Goal: Task Accomplishment & Management: Complete application form

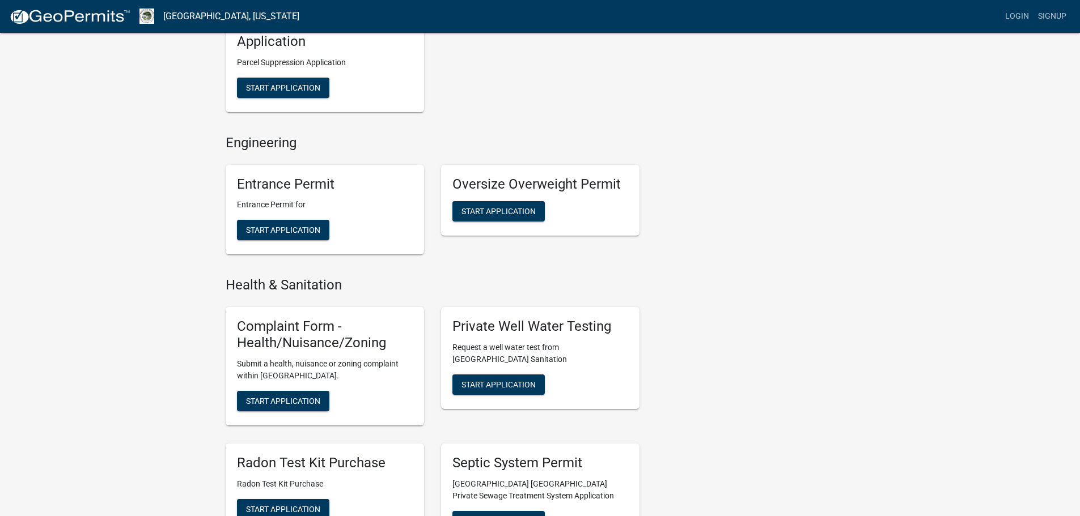
scroll to position [945, 0]
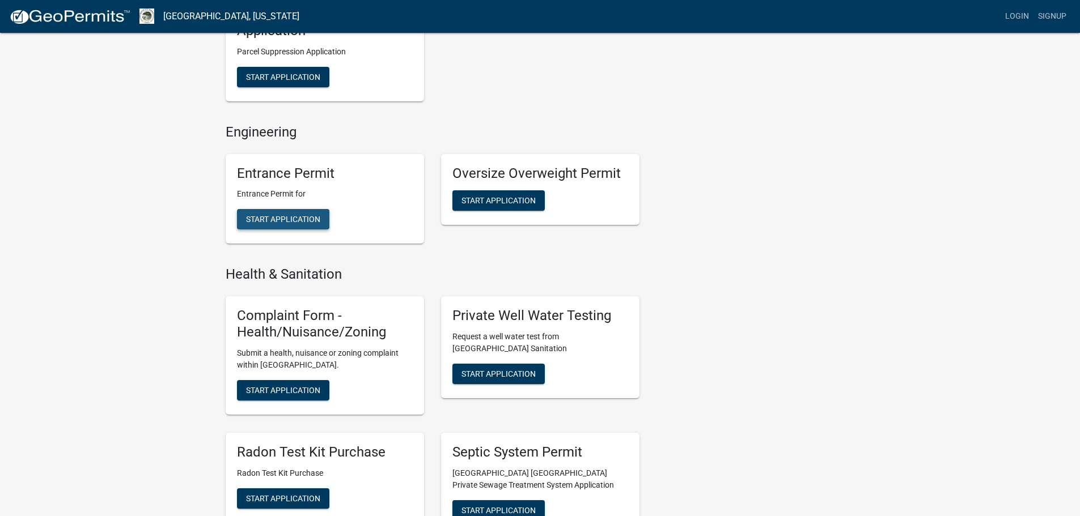
click at [272, 215] on span "Start Application" at bounding box center [283, 219] width 74 height 9
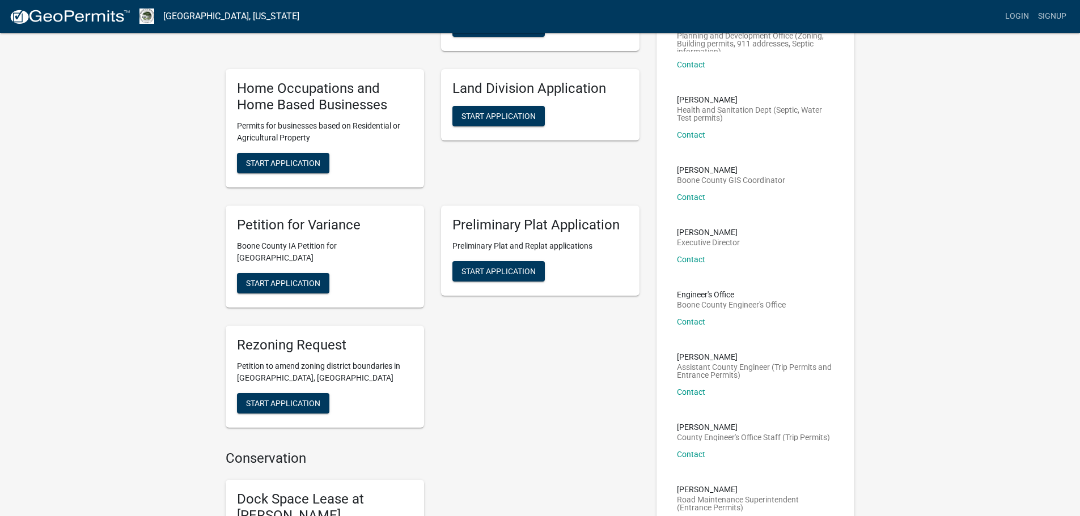
scroll to position [189, 0]
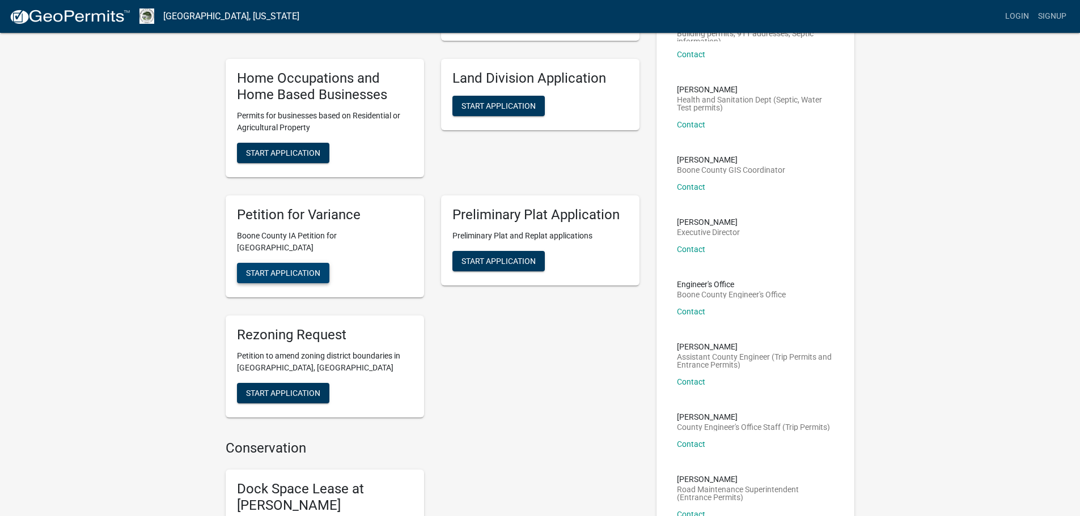
click at [308, 268] on span "Start Application" at bounding box center [283, 272] width 74 height 9
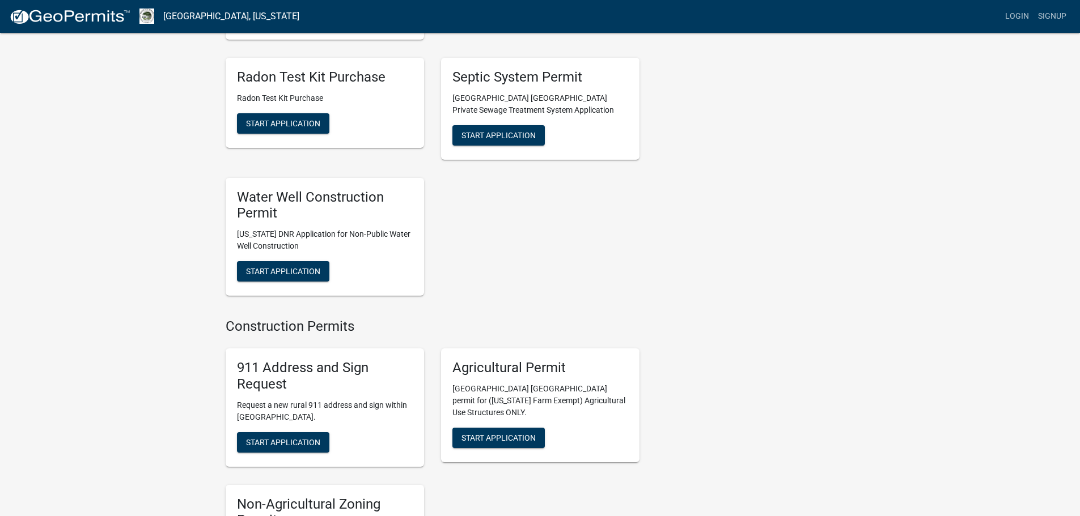
scroll to position [1512, 0]
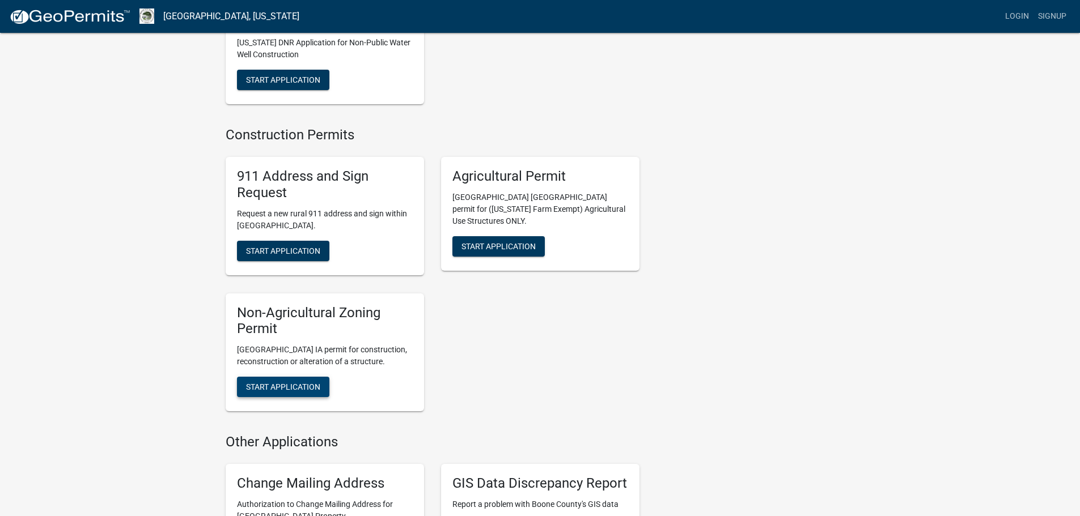
click at [285, 383] on span "Start Application" at bounding box center [283, 387] width 74 height 9
